Goal: Task Accomplishment & Management: Manage account settings

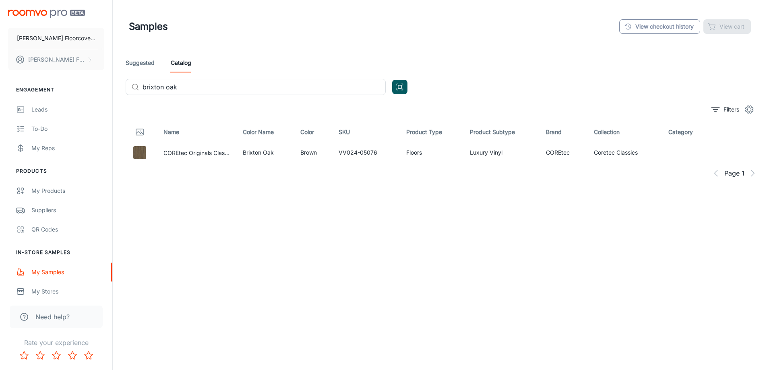
click at [669, 21] on link "View checkout history" at bounding box center [659, 26] width 81 height 14
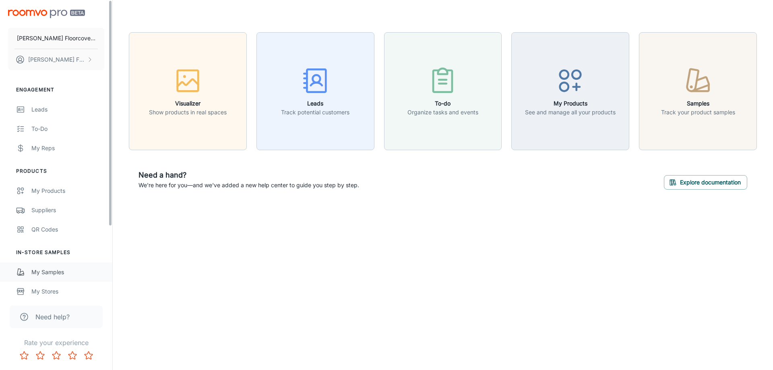
click at [59, 271] on div "My Samples" at bounding box center [67, 272] width 73 height 9
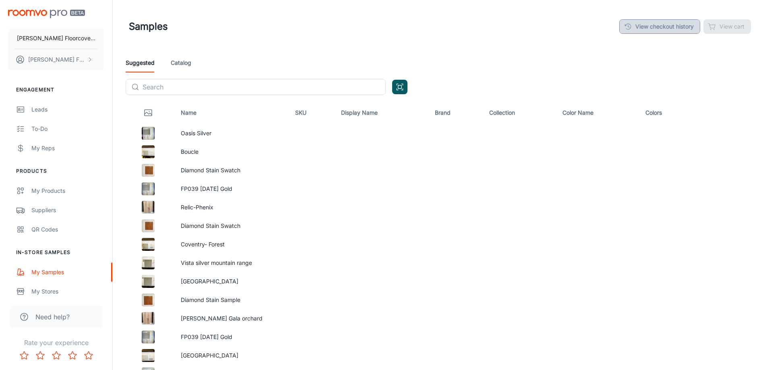
click at [662, 30] on link "View checkout history" at bounding box center [659, 26] width 81 height 14
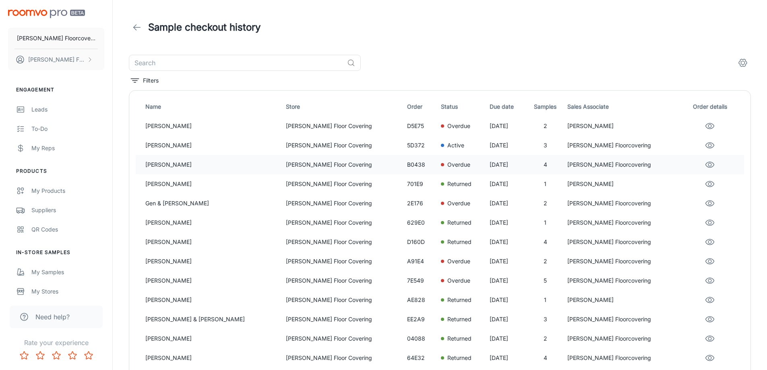
click at [447, 165] on p "Overdue" at bounding box center [458, 164] width 23 height 9
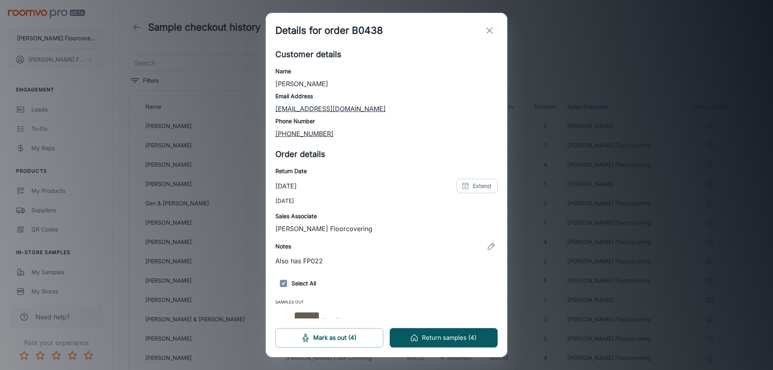
scroll to position [118, 0]
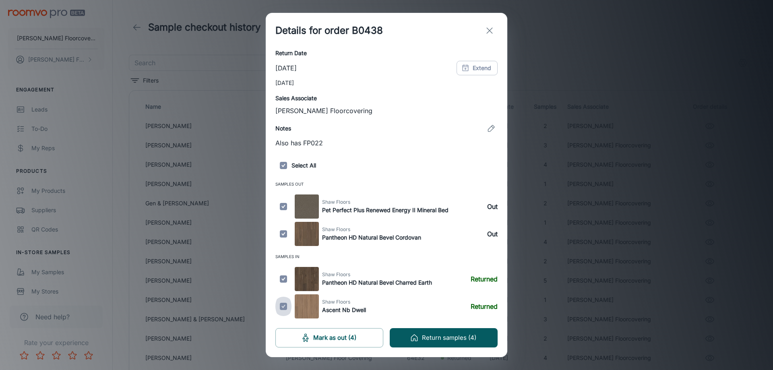
click at [281, 307] on input "checkbox" at bounding box center [283, 306] width 16 height 24
checkbox input "false"
click at [283, 280] on input "checkbox" at bounding box center [283, 279] width 16 height 24
checkbox input "false"
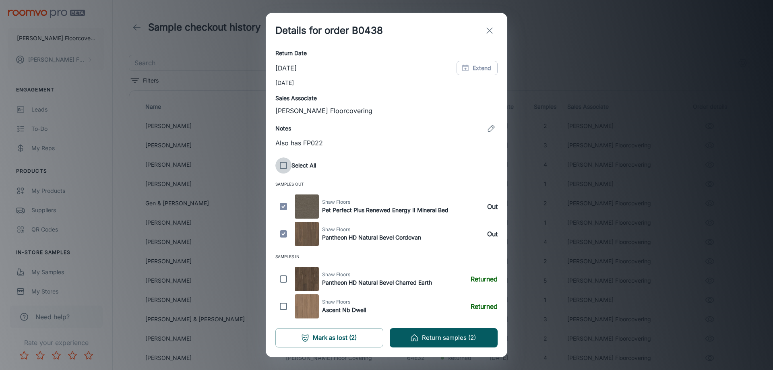
click at [282, 167] on input "checkbox" at bounding box center [283, 165] width 16 height 16
checkbox input "true"
click at [472, 336] on button "Return samples (4)" at bounding box center [444, 337] width 108 height 19
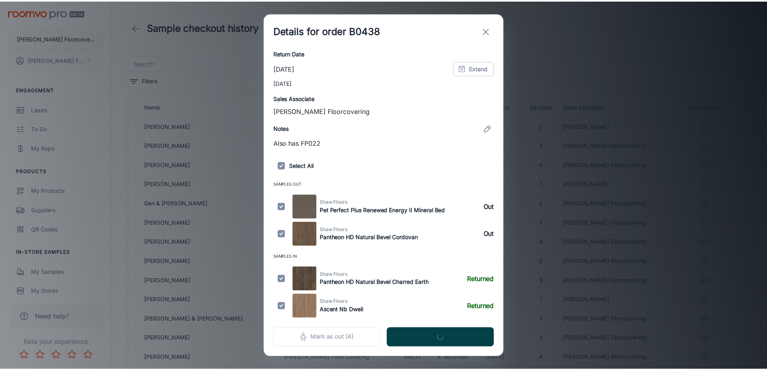
scroll to position [0, 0]
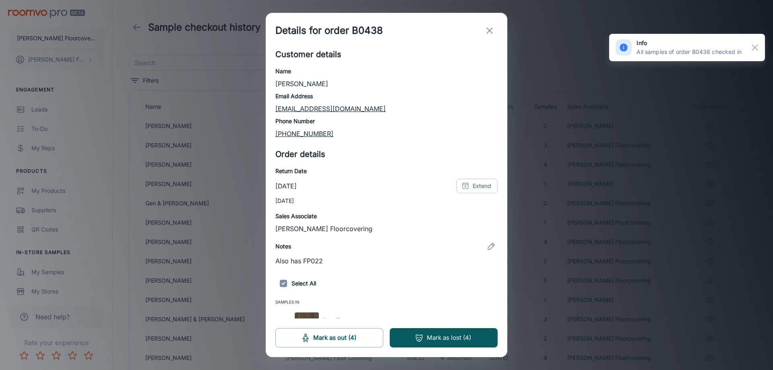
click at [487, 31] on icon "exit" at bounding box center [489, 31] width 10 height 10
